Goal: Information Seeking & Learning: Learn about a topic

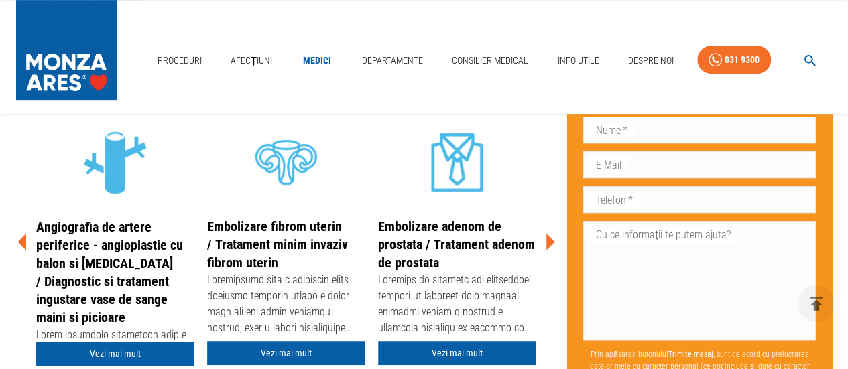
scroll to position [335, 0]
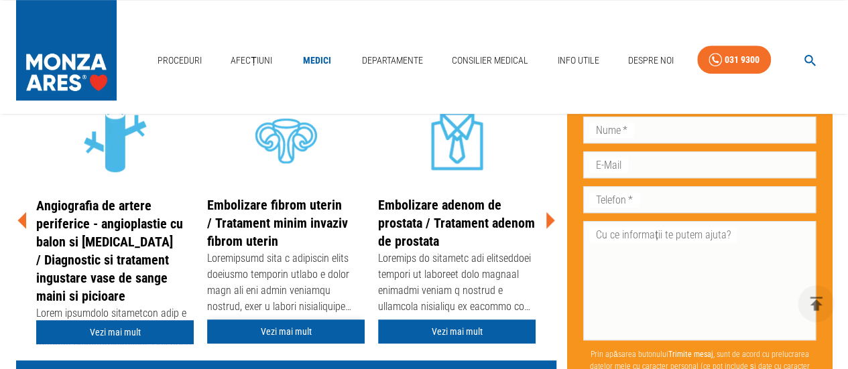
click at [292, 332] on link "Vezi mai mult" at bounding box center [285, 332] width 157 height 25
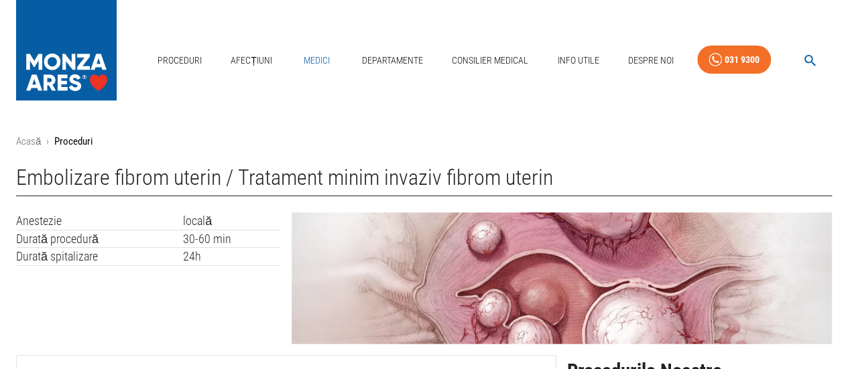
click at [320, 61] on link "Medici" at bounding box center [317, 60] width 43 height 27
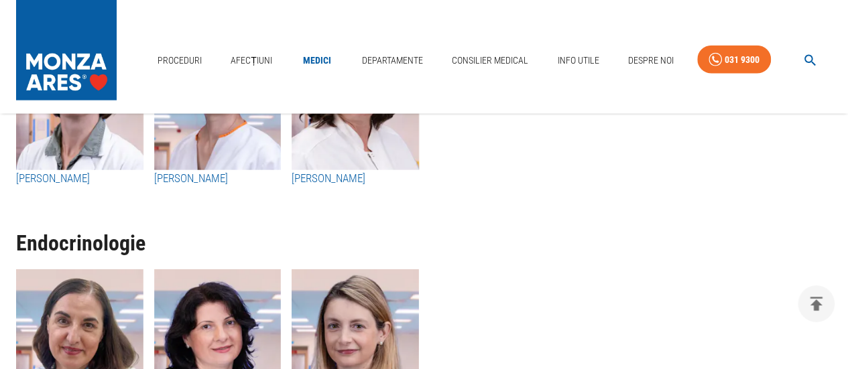
scroll to position [7036, 0]
